Goal: Task Accomplishment & Management: Manage account settings

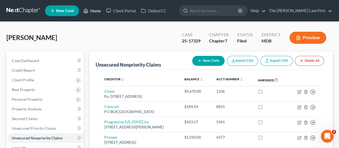
click at [96, 14] on link "Home" at bounding box center [92, 11] width 23 height 10
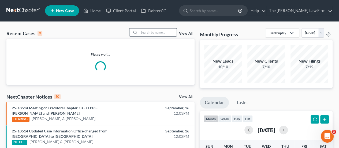
click at [161, 33] on input "search" at bounding box center [157, 32] width 37 height 8
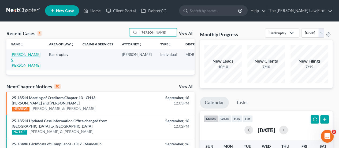
type input "[PERSON_NAME]"
click at [17, 61] on link "[PERSON_NAME] & [PERSON_NAME]" at bounding box center [26, 59] width 30 height 15
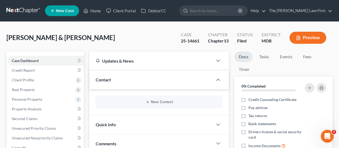
scroll to position [107, 0]
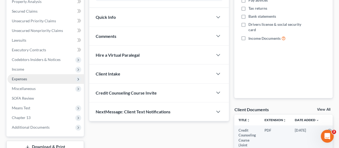
click at [23, 81] on span "Expenses" at bounding box center [45, 79] width 76 height 10
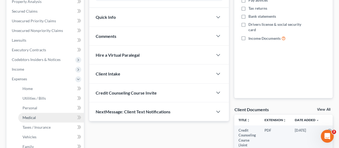
click at [33, 116] on span "Medical" at bounding box center [28, 117] width 13 height 5
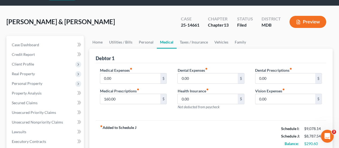
scroll to position [27, 0]
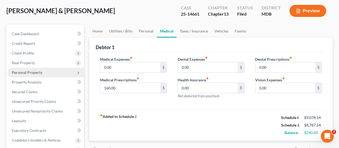
click at [21, 69] on span "Personal Property" at bounding box center [45, 72] width 76 height 10
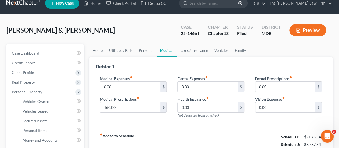
scroll to position [0, 0]
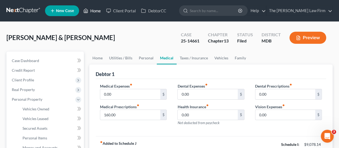
click at [96, 12] on link "Home" at bounding box center [92, 11] width 23 height 10
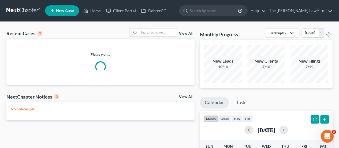
drag, startPoint x: 155, startPoint y: 33, endPoint x: 154, endPoint y: 39, distance: 5.4
click at [154, 35] on input "search" at bounding box center [157, 32] width 37 height 8
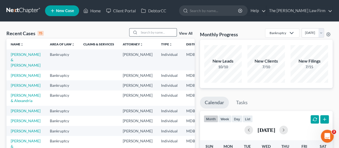
click at [153, 32] on input "search" at bounding box center [157, 32] width 37 height 8
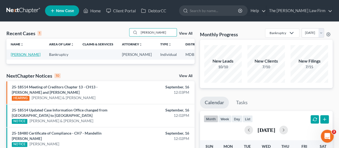
type input "[PERSON_NAME]"
click at [17, 54] on link "[PERSON_NAME]" at bounding box center [26, 54] width 30 height 5
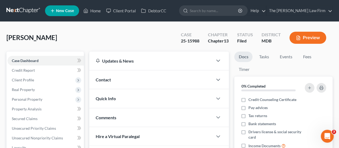
scroll to position [27, 0]
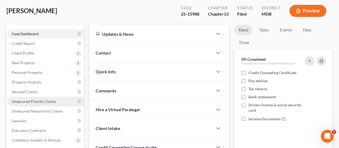
click at [32, 100] on span "Unsecured Priority Claims" at bounding box center [34, 101] width 44 height 5
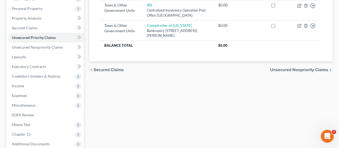
scroll to position [107, 0]
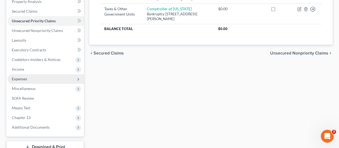
click at [17, 80] on span "Expenses" at bounding box center [19, 78] width 15 height 5
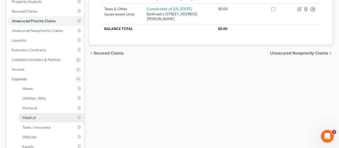
scroll to position [134, 0]
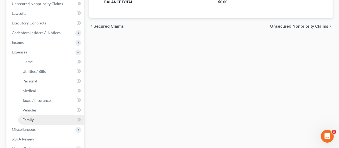
click at [33, 120] on span "Family" at bounding box center [27, 119] width 11 height 5
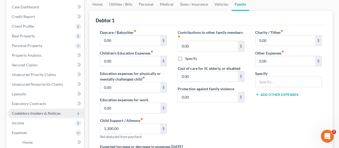
scroll to position [107, 0]
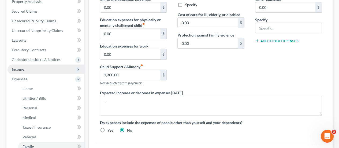
click at [23, 69] on span "Income" at bounding box center [18, 69] width 12 height 5
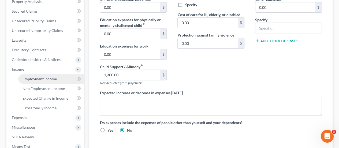
click at [36, 80] on span "Employment Income" at bounding box center [39, 78] width 34 height 5
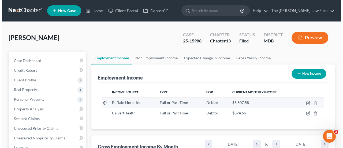
scroll to position [95, 135]
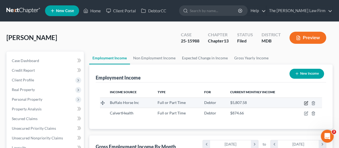
click at [305, 102] on icon "button" at bounding box center [306, 103] width 4 height 4
select select "0"
select select "21"
select select "1"
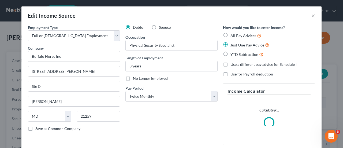
scroll to position [54, 0]
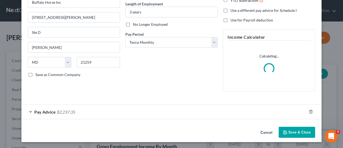
click at [74, 113] on div "Pay Advice $2,237.35" at bounding box center [163, 111] width 285 height 14
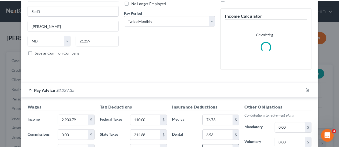
scroll to position [0, 0]
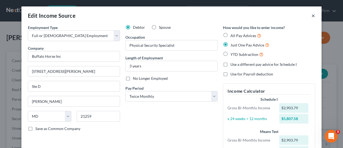
click at [312, 15] on button "×" at bounding box center [313, 15] width 4 height 6
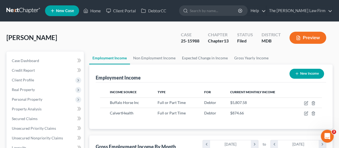
scroll to position [267627, 267587]
drag, startPoint x: 96, startPoint y: 11, endPoint x: 148, endPoint y: 27, distance: 54.7
click at [96, 11] on link "Home" at bounding box center [92, 11] width 23 height 10
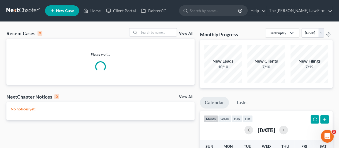
click at [149, 33] on input "search" at bounding box center [157, 32] width 37 height 8
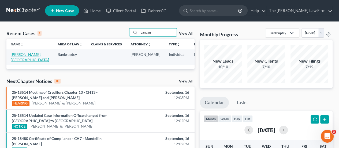
type input "canaan"
click at [16, 56] on link "[PERSON_NAME], [GEOGRAPHIC_DATA]" at bounding box center [30, 57] width 38 height 10
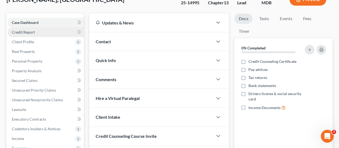
scroll to position [54, 0]
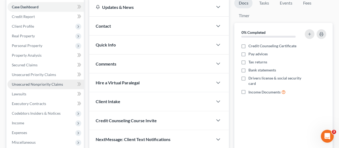
click at [43, 83] on span "Unsecured Nonpriority Claims" at bounding box center [37, 84] width 51 height 5
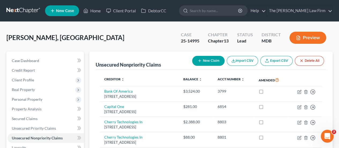
click at [147, 39] on div "[PERSON_NAME], Canaan Upgraded Case 25-14995 Chapter Chapter 13 Status Lead Dis…" at bounding box center [169, 39] width 326 height 23
click at [98, 13] on link "Home" at bounding box center [92, 11] width 23 height 10
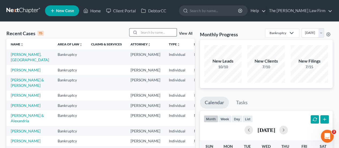
click at [159, 32] on input "search" at bounding box center [157, 32] width 37 height 8
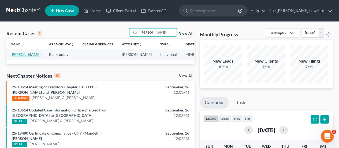
type input "[PERSON_NAME]"
click at [14, 54] on link "[PERSON_NAME]" at bounding box center [26, 54] width 30 height 5
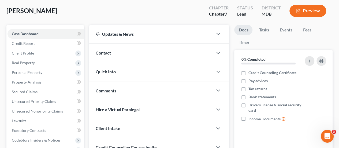
scroll to position [80, 0]
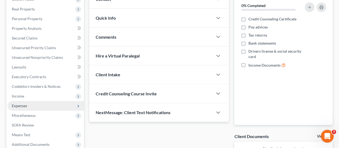
click at [22, 107] on span "Expenses" at bounding box center [19, 105] width 15 height 5
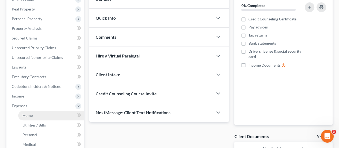
click at [32, 112] on link "Home" at bounding box center [51, 115] width 66 height 10
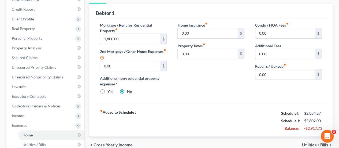
scroll to position [80, 0]
